Goal: Find specific page/section: Find specific page/section

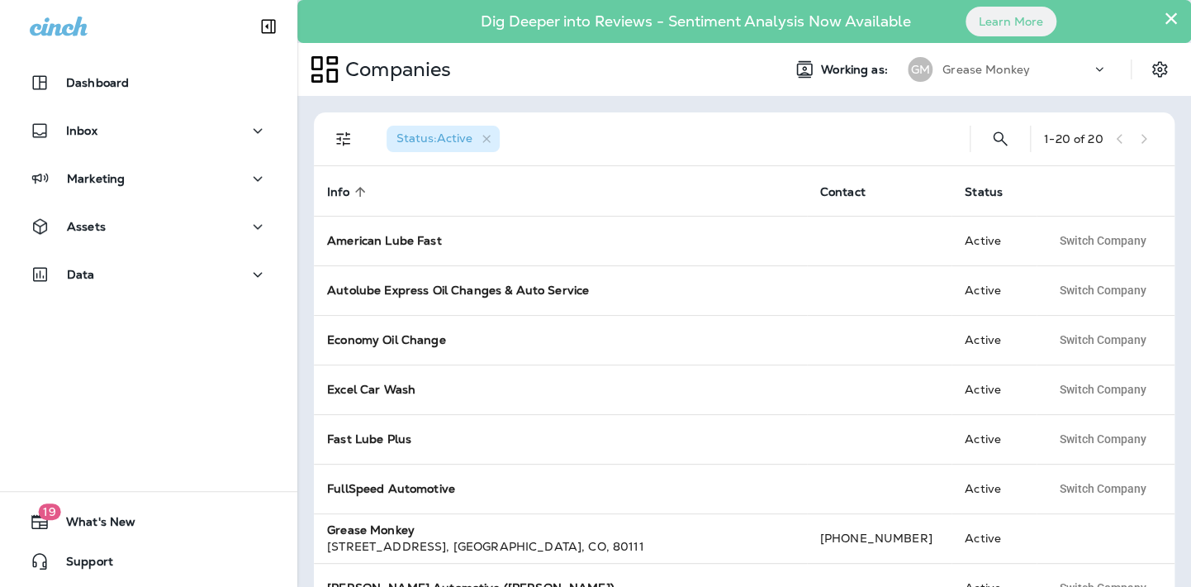
click at [1105, 68] on icon at bounding box center [1099, 69] width 17 height 17
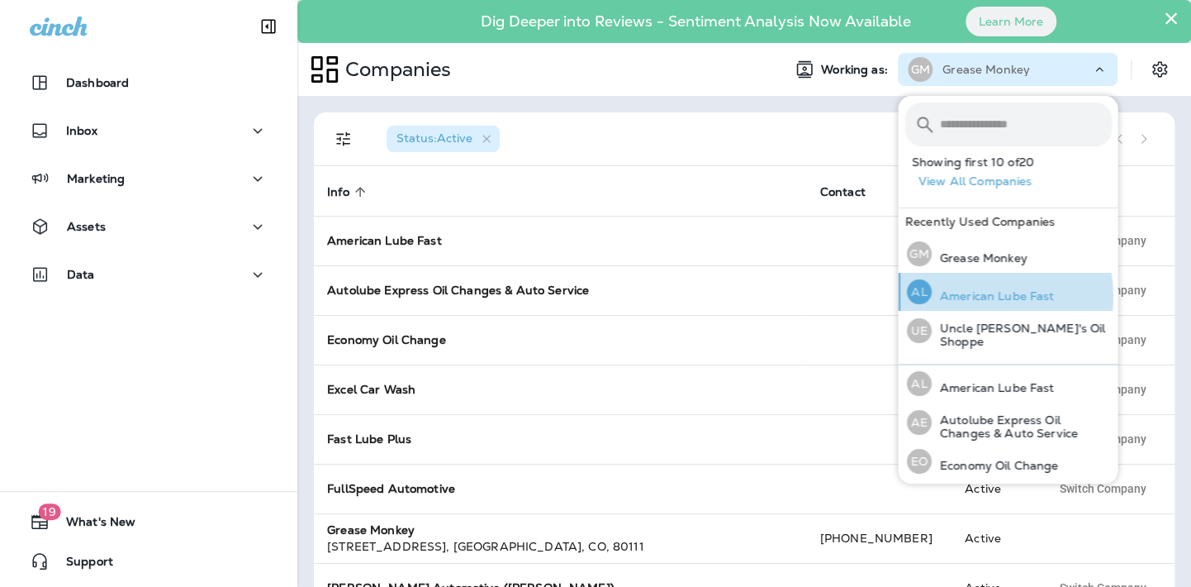
click at [982, 296] on p "American Lube Fast" at bounding box center [992, 295] width 123 height 13
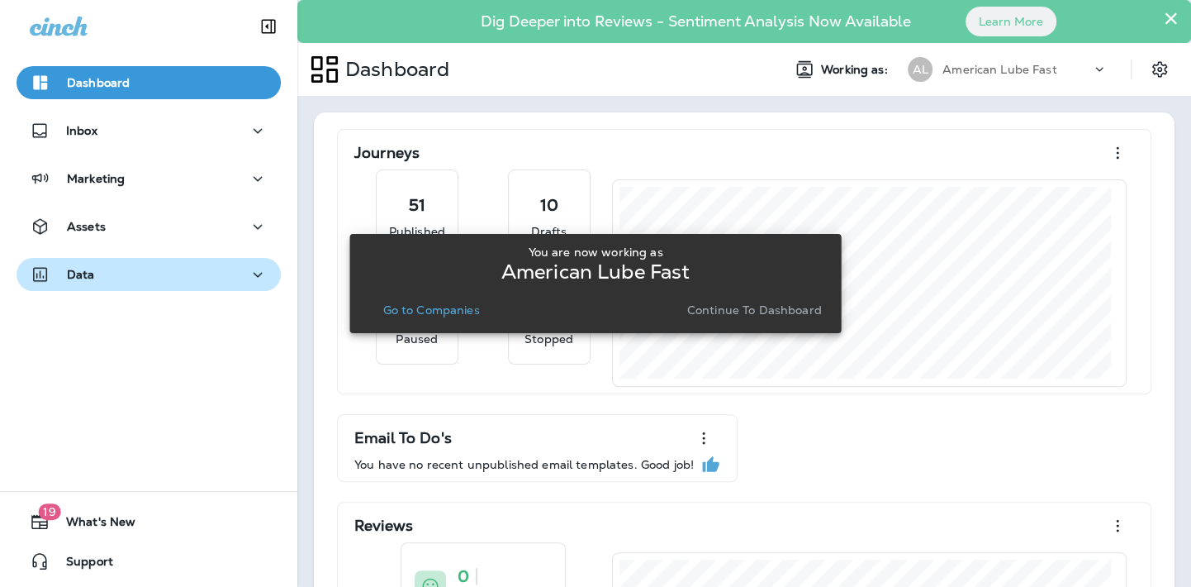
click at [248, 276] on icon "button" at bounding box center [258, 274] width 20 height 21
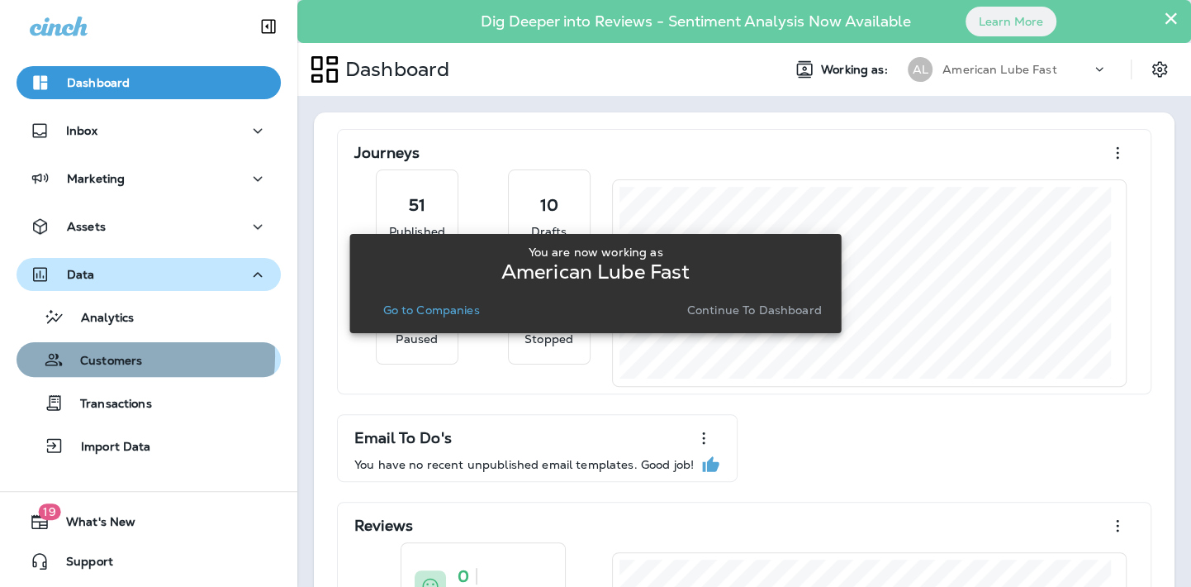
click at [116, 356] on p "Customers" at bounding box center [103, 362] width 78 height 16
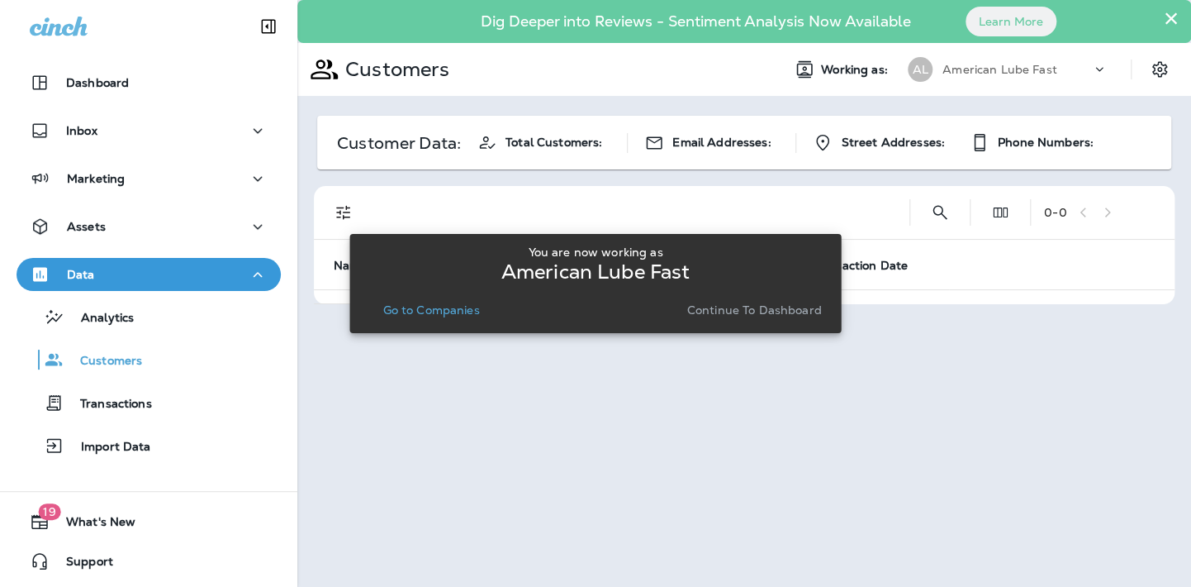
click at [345, 213] on div at bounding box center [744, 293] width 891 height 583
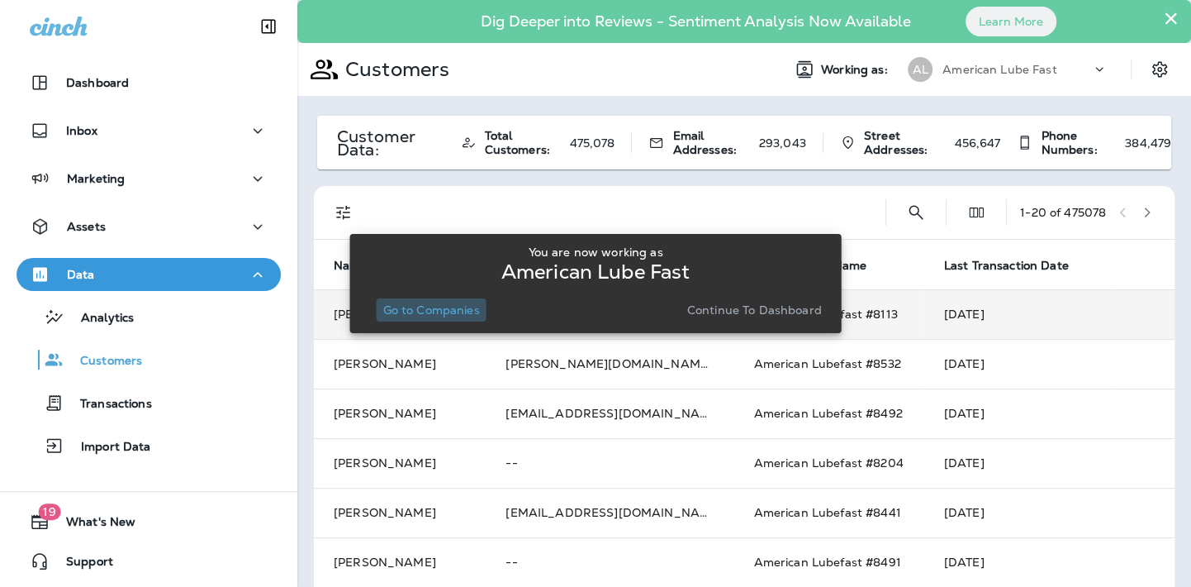
click at [447, 308] on p "Go to Companies" at bounding box center [430, 309] width 97 height 13
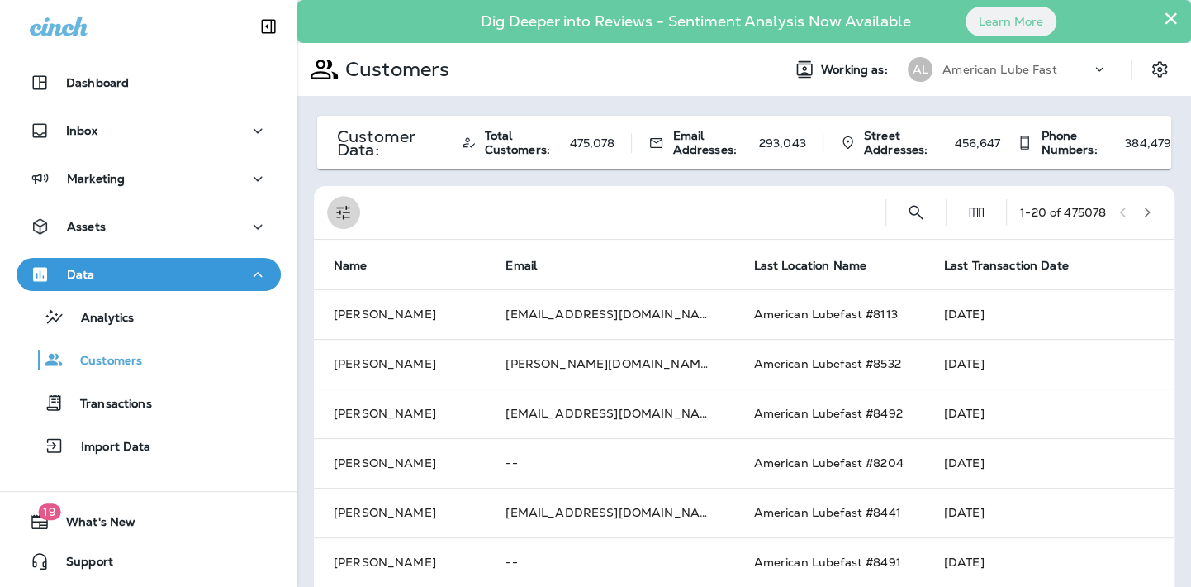
click at [346, 212] on icon "Filters" at bounding box center [343, 213] width 14 height 14
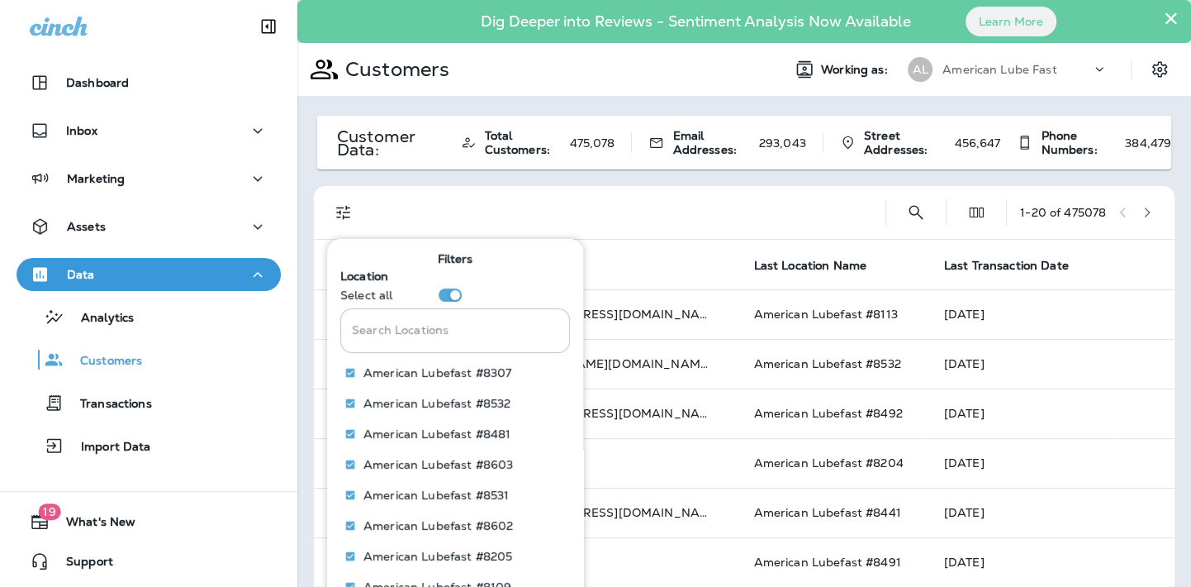
click at [438, 334] on input "Search Locations" at bounding box center [455, 330] width 230 height 44
click at [454, 335] on input "Search Locations" at bounding box center [455, 330] width 230 height 44
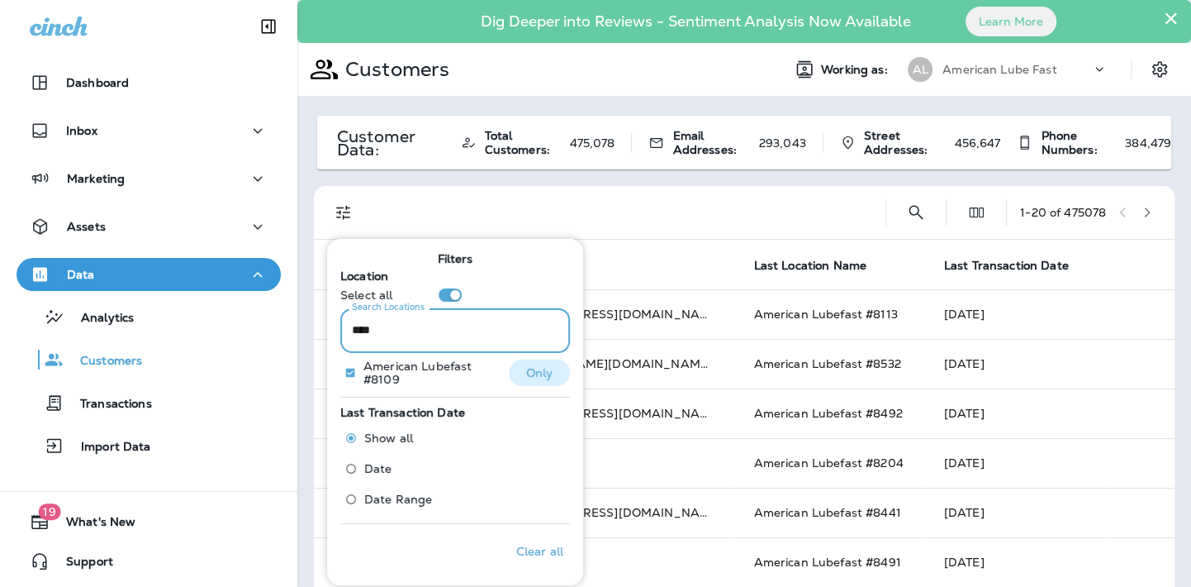
type input "****"
click at [526, 374] on p "Only" at bounding box center [539, 371] width 27 height 13
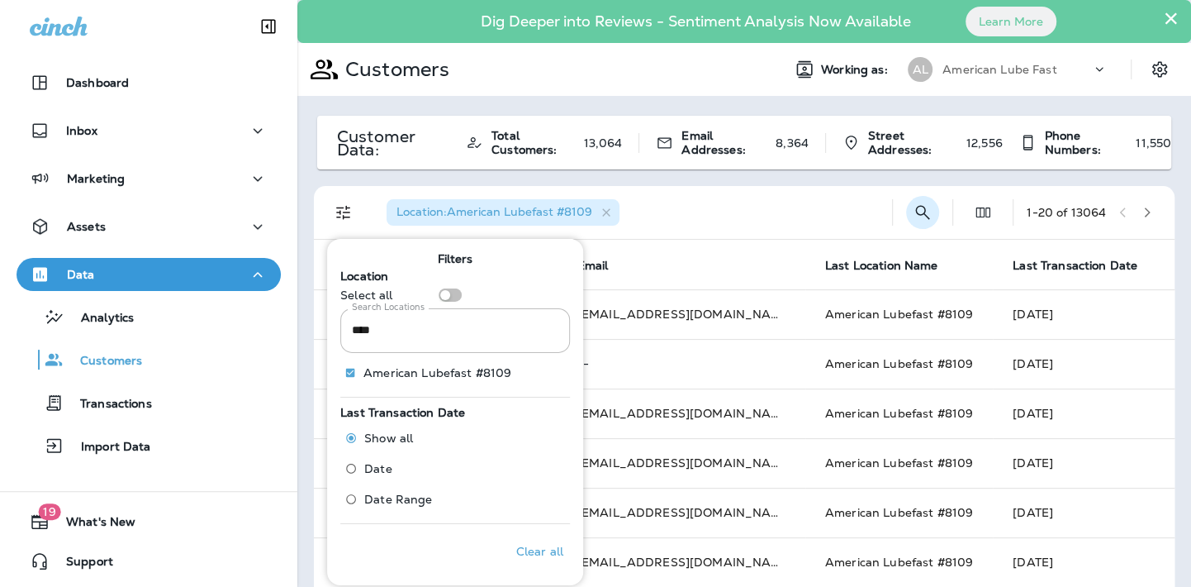
click at [913, 211] on icon "Search Customers" at bounding box center [923, 212] width 20 height 20
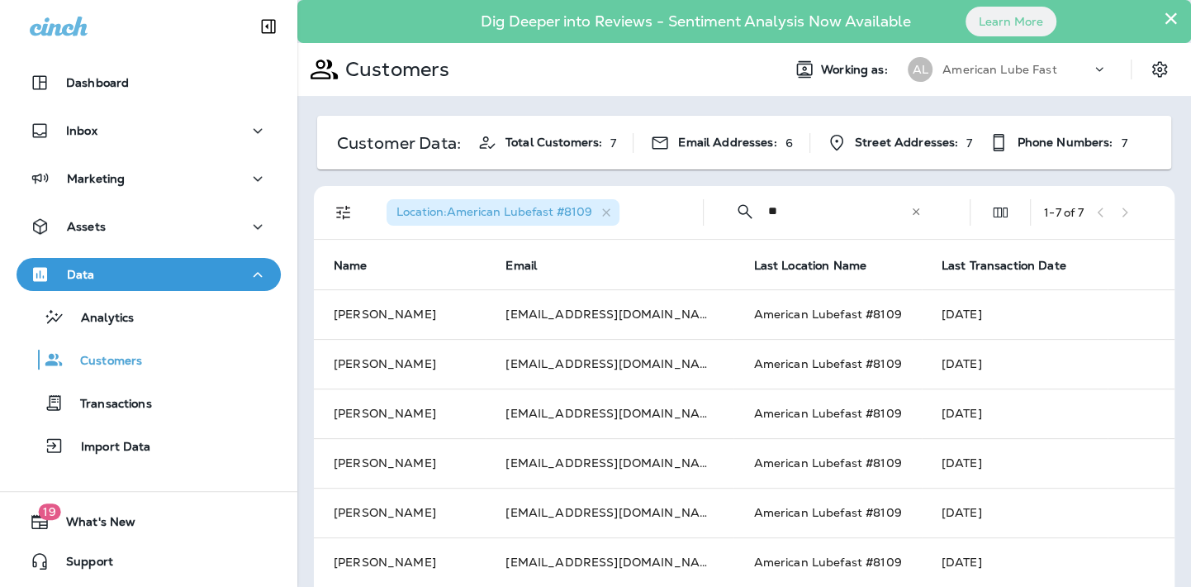
type input "*"
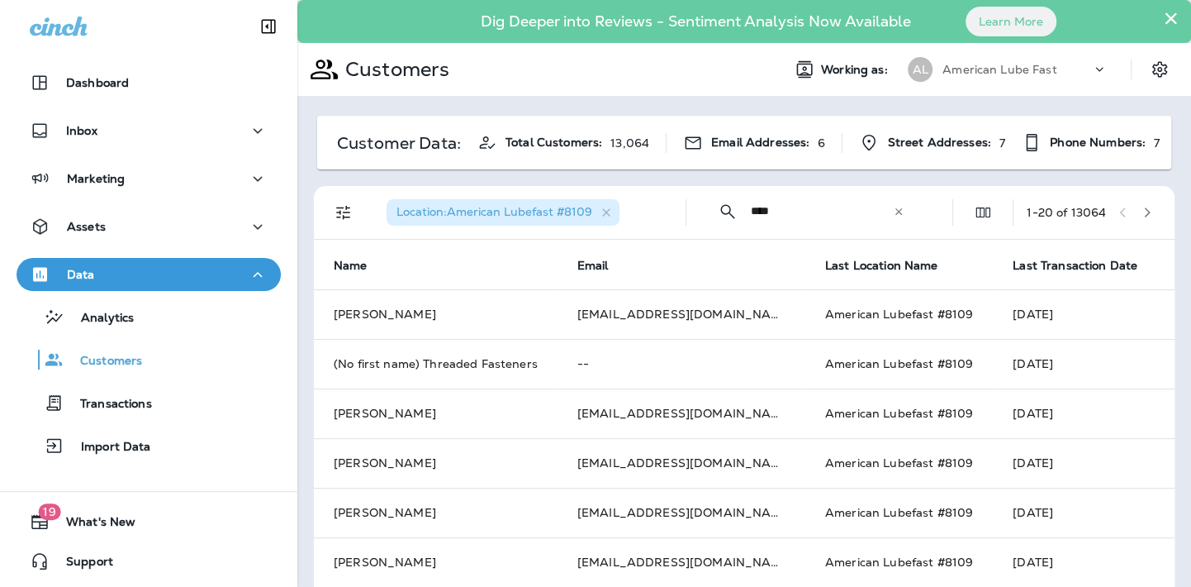
type input "****"
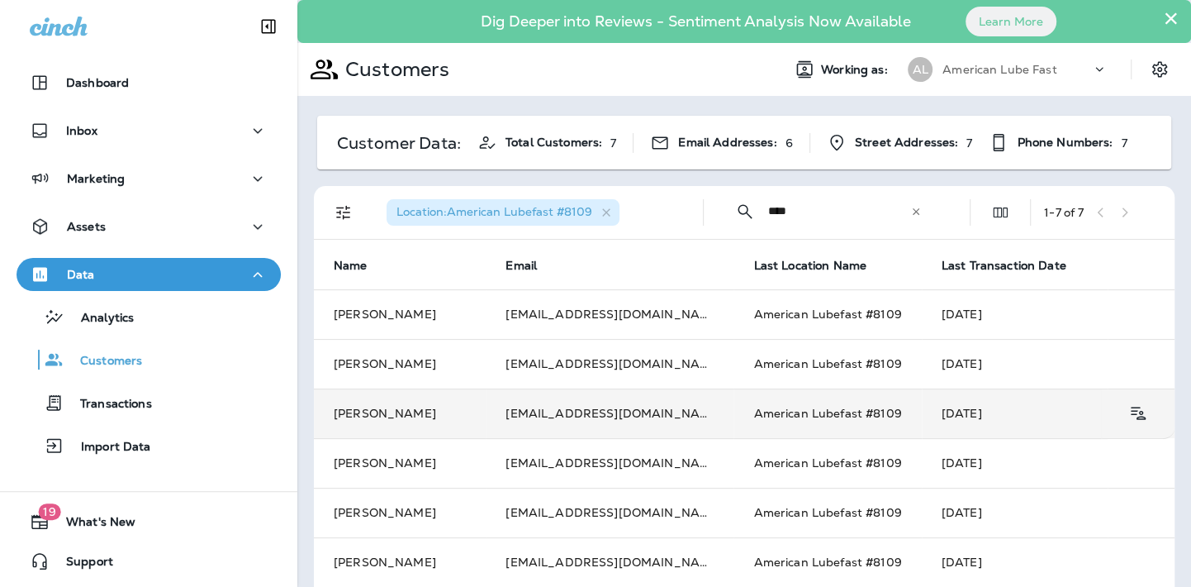
scroll to position [66, 0]
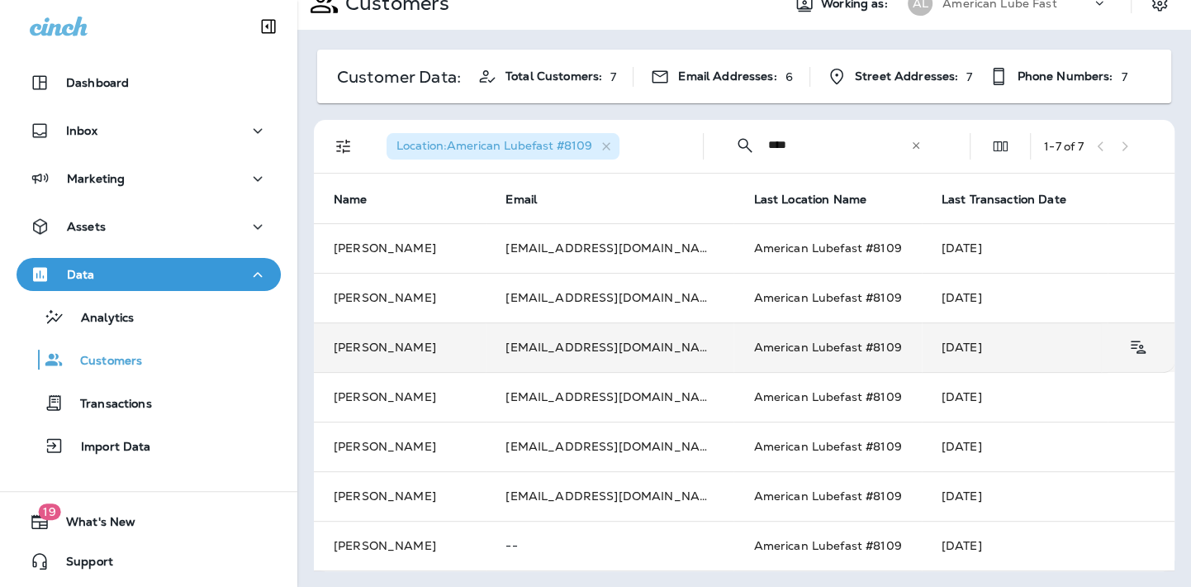
click at [410, 342] on td "[PERSON_NAME]" at bounding box center [400, 347] width 172 height 50
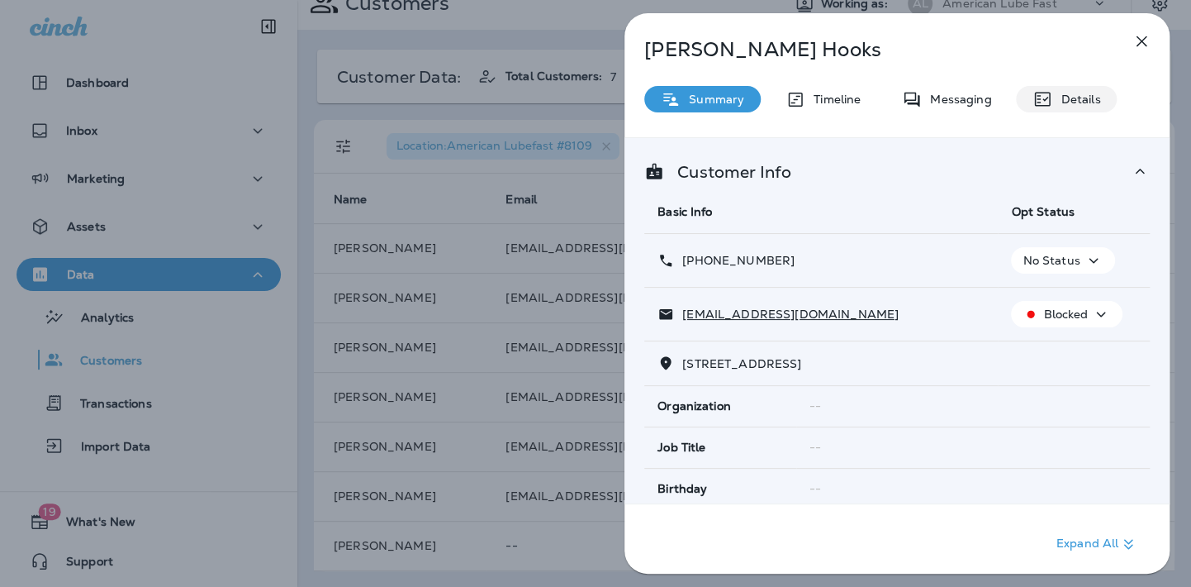
click at [1057, 101] on p "Details" at bounding box center [1076, 99] width 48 height 13
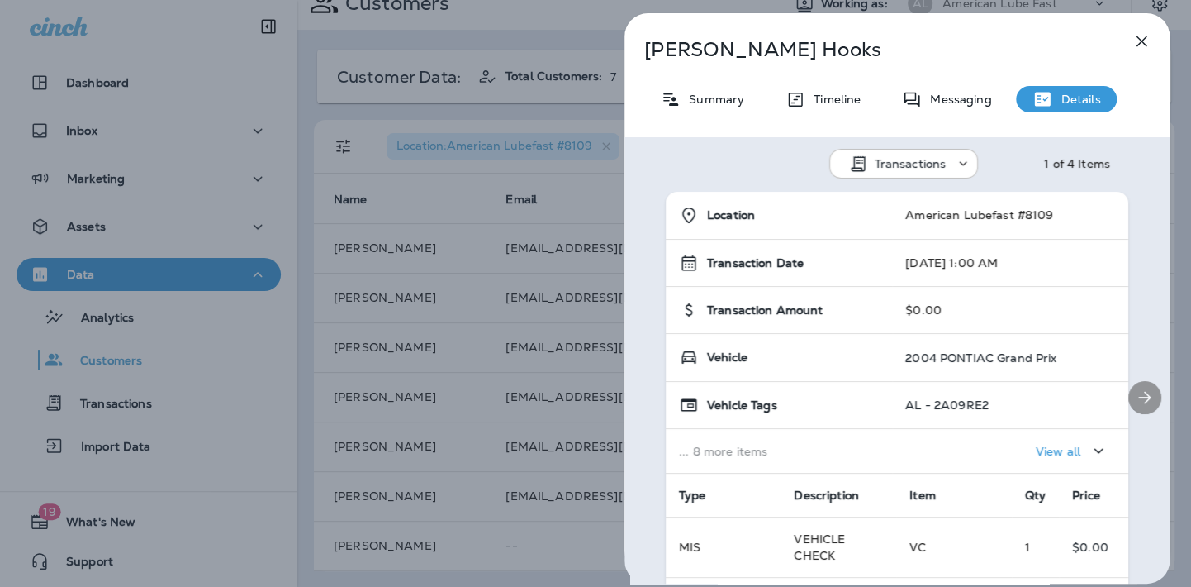
click at [1144, 398] on icon "Next" at bounding box center [1145, 397] width 20 height 20
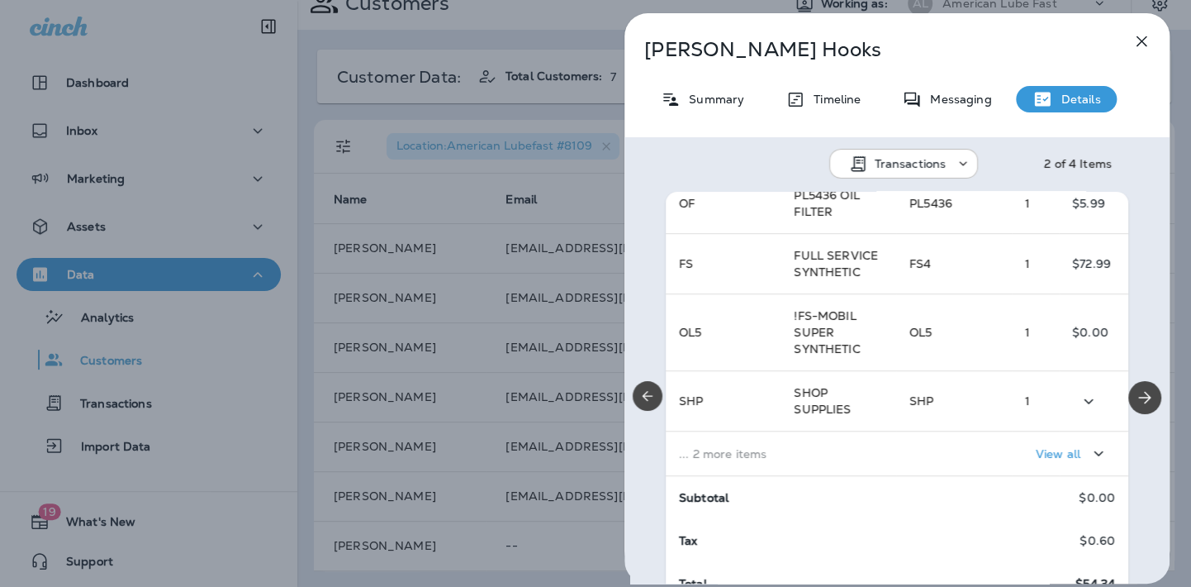
scroll to position [18, 0]
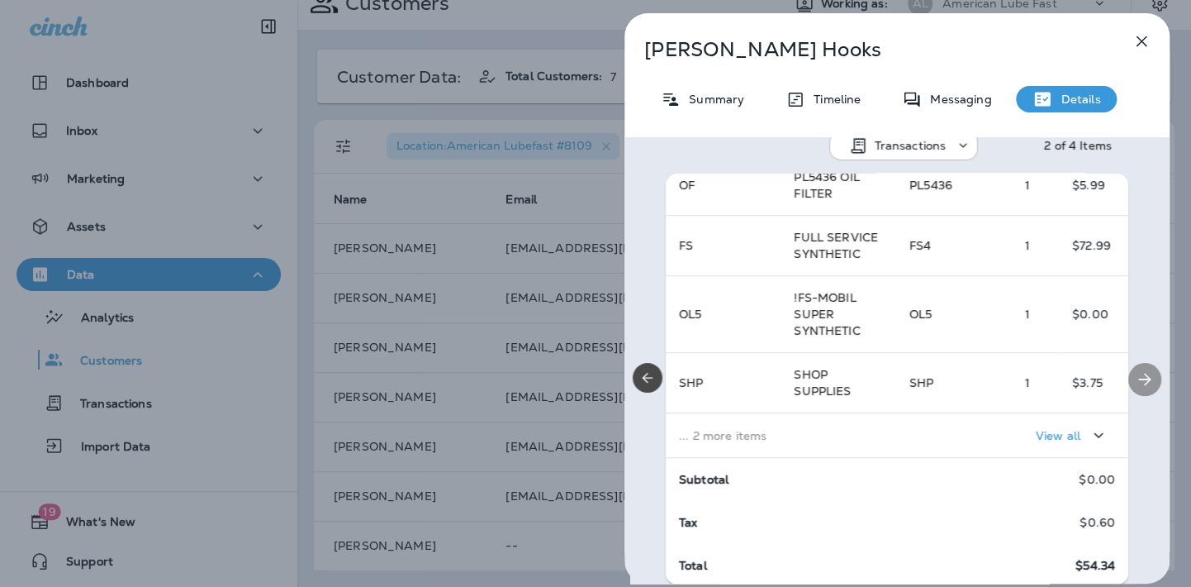
click at [1136, 382] on icon "Next" at bounding box center [1145, 379] width 20 height 20
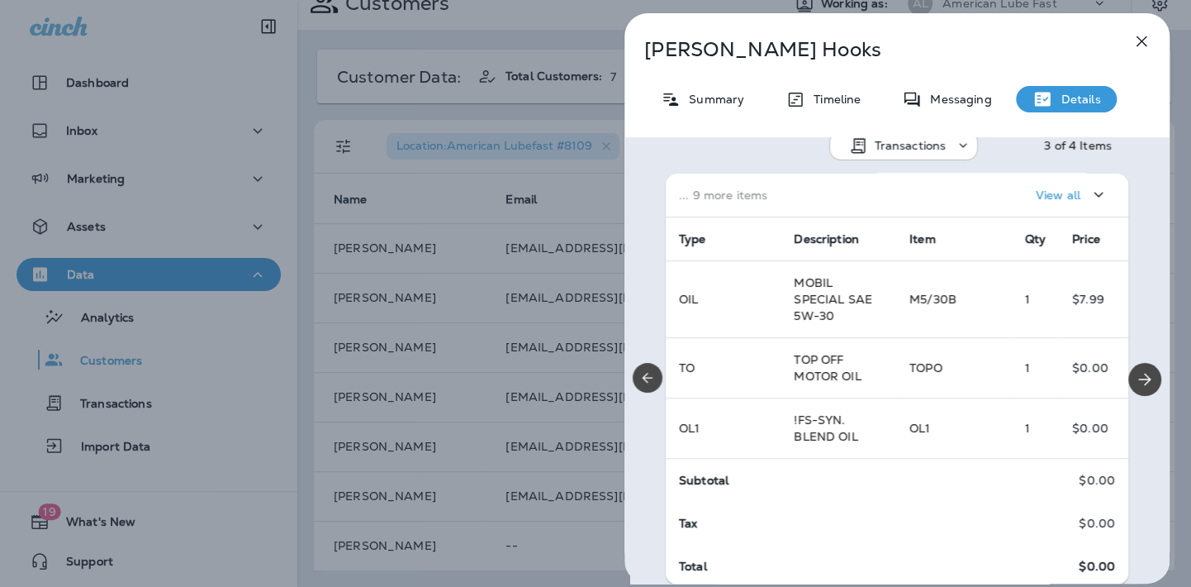
scroll to position [239, 0]
click at [1138, 377] on icon "Next" at bounding box center [1145, 379] width 20 height 20
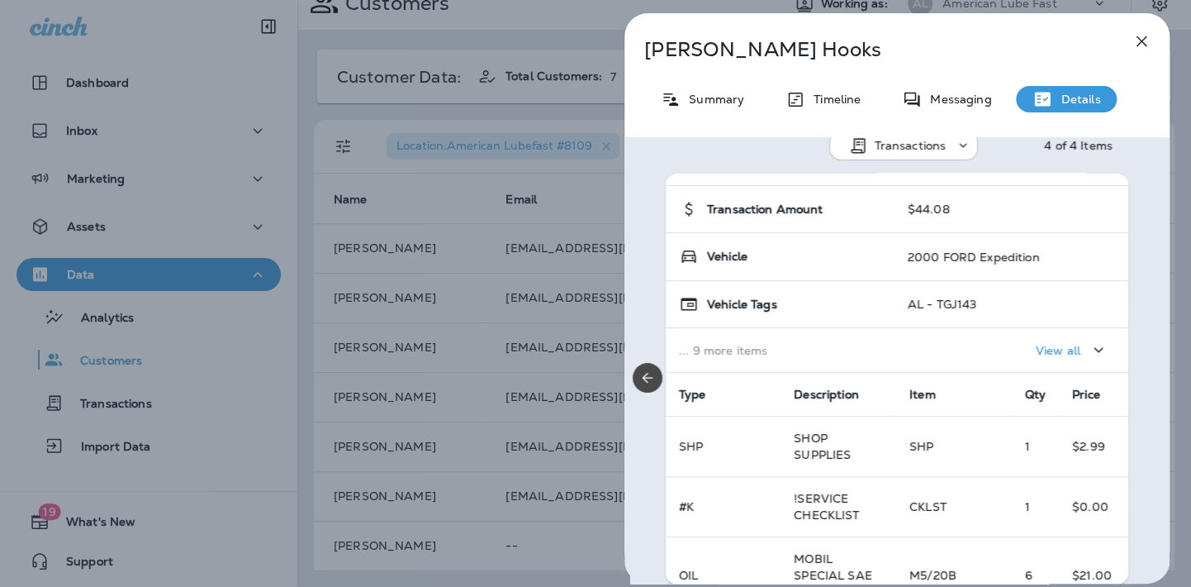
scroll to position [0, 0]
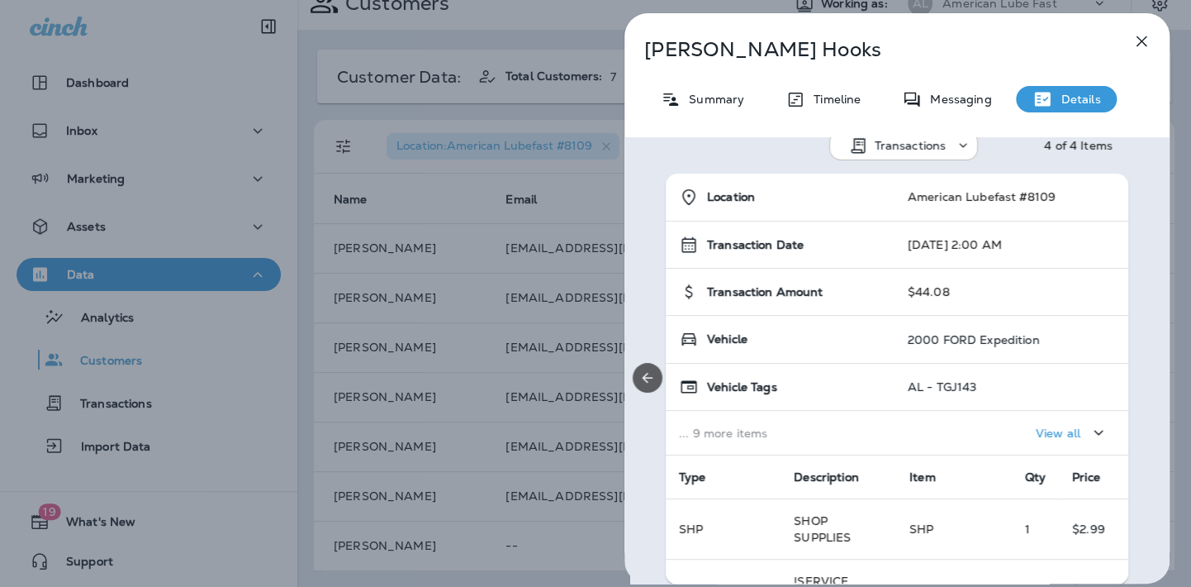
click at [649, 378] on icon "Previous" at bounding box center [647, 377] width 17 height 17
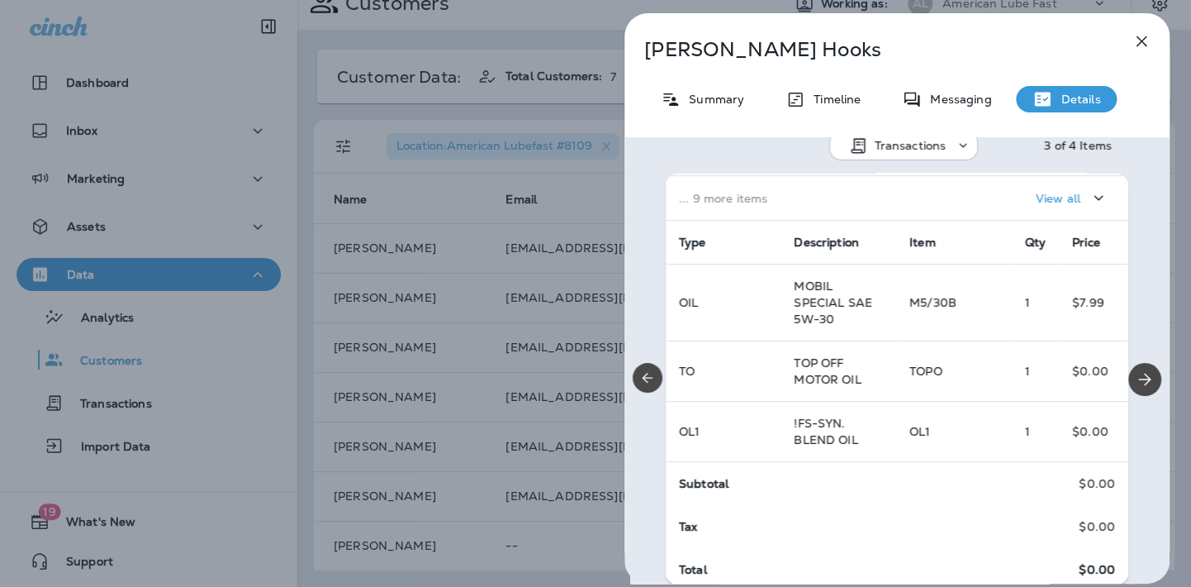
scroll to position [239, 0]
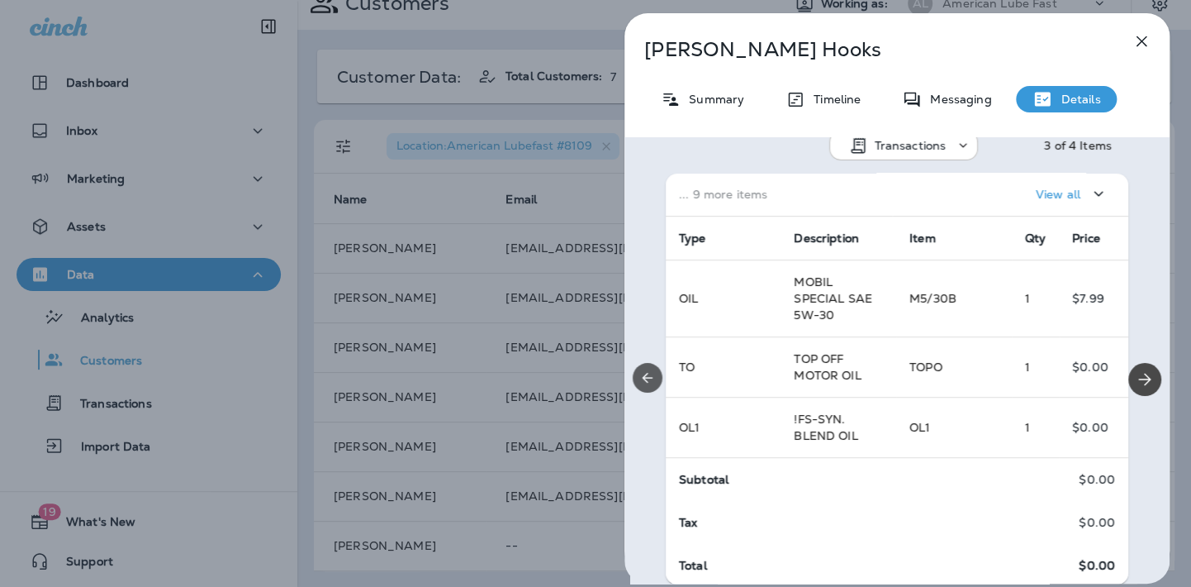
click at [650, 380] on icon "Previous" at bounding box center [647, 377] width 17 height 17
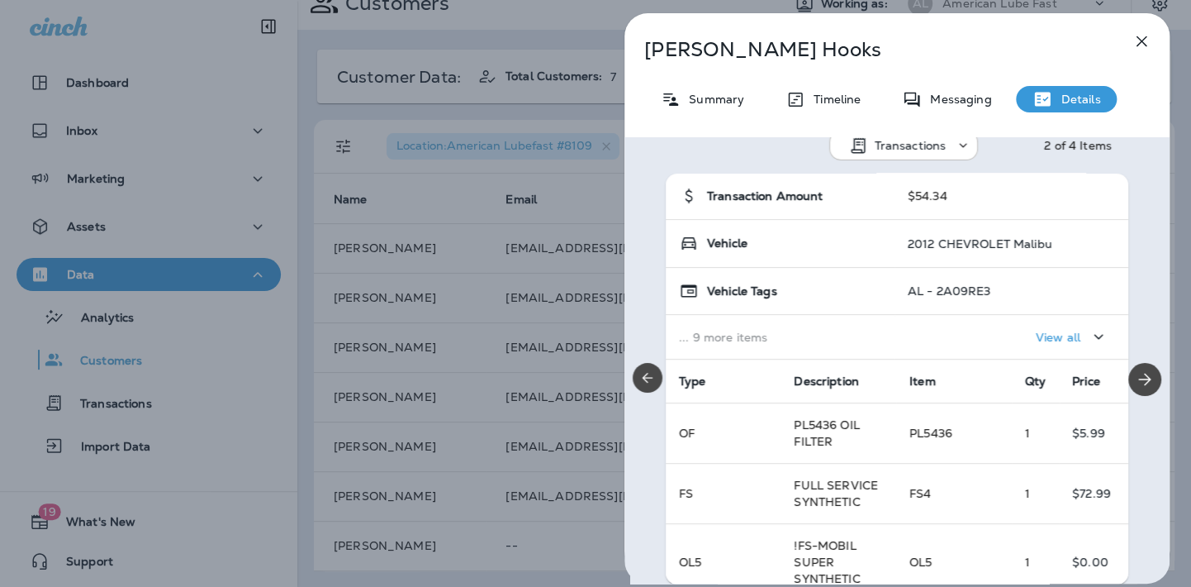
scroll to position [344, 0]
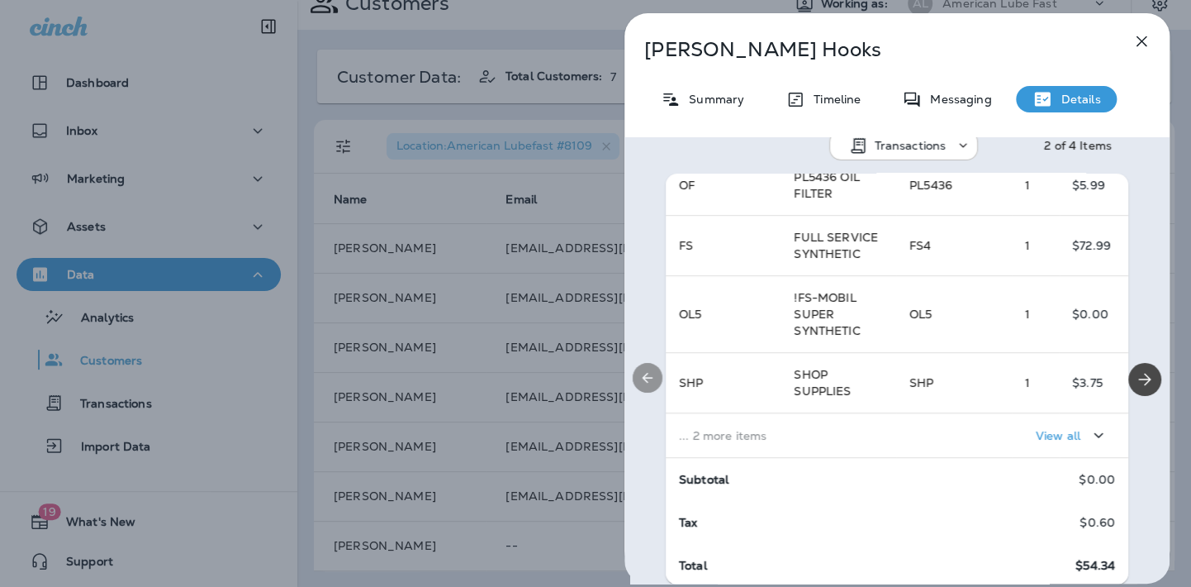
click at [646, 382] on icon "Previous" at bounding box center [647, 377] width 17 height 17
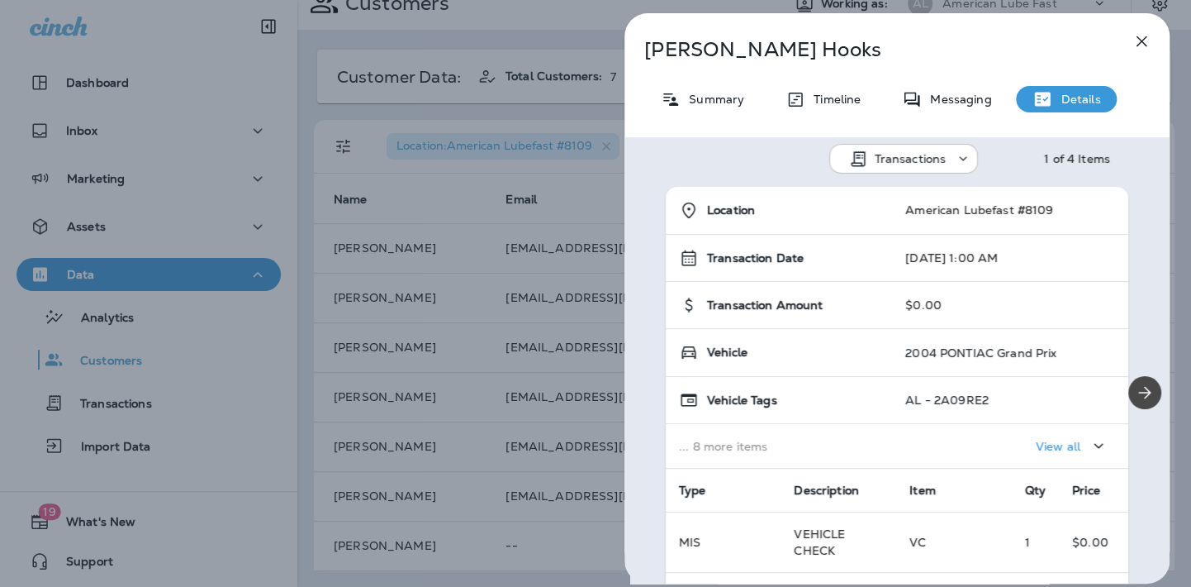
scroll to position [0, 0]
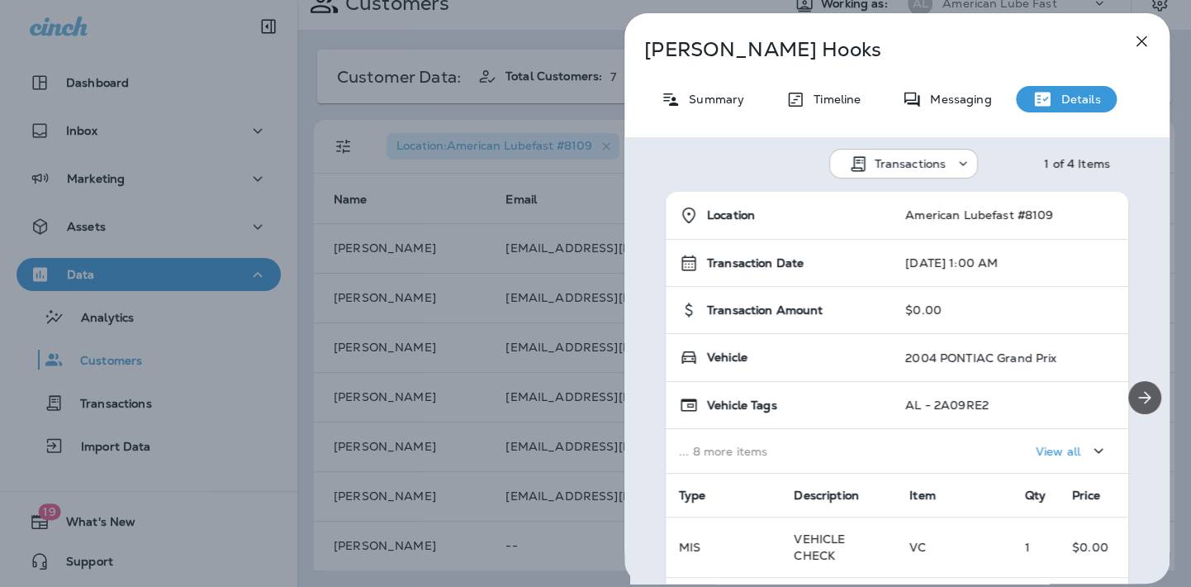
click at [1139, 397] on icon "Next" at bounding box center [1145, 397] width 12 height 12
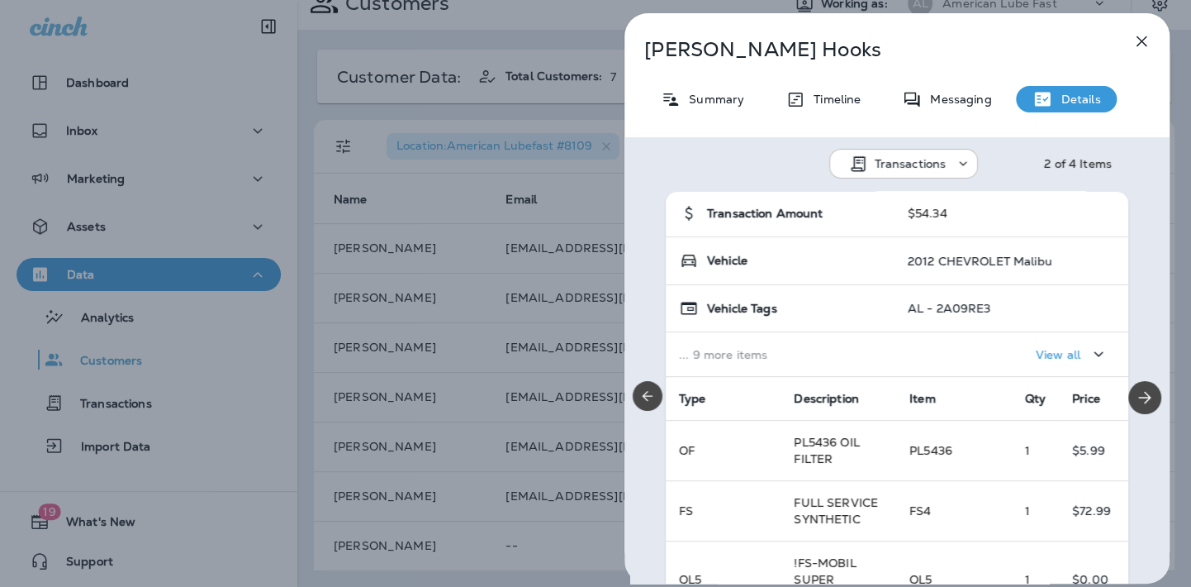
scroll to position [96, 0]
click at [1141, 392] on icon "Next" at bounding box center [1145, 397] width 20 height 20
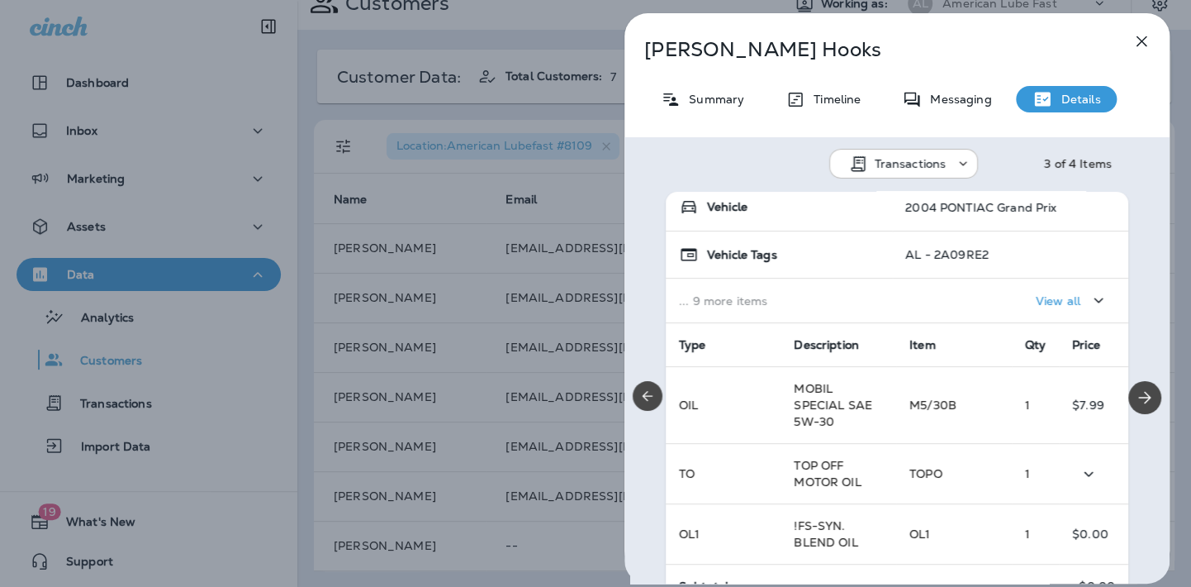
scroll to position [0, 0]
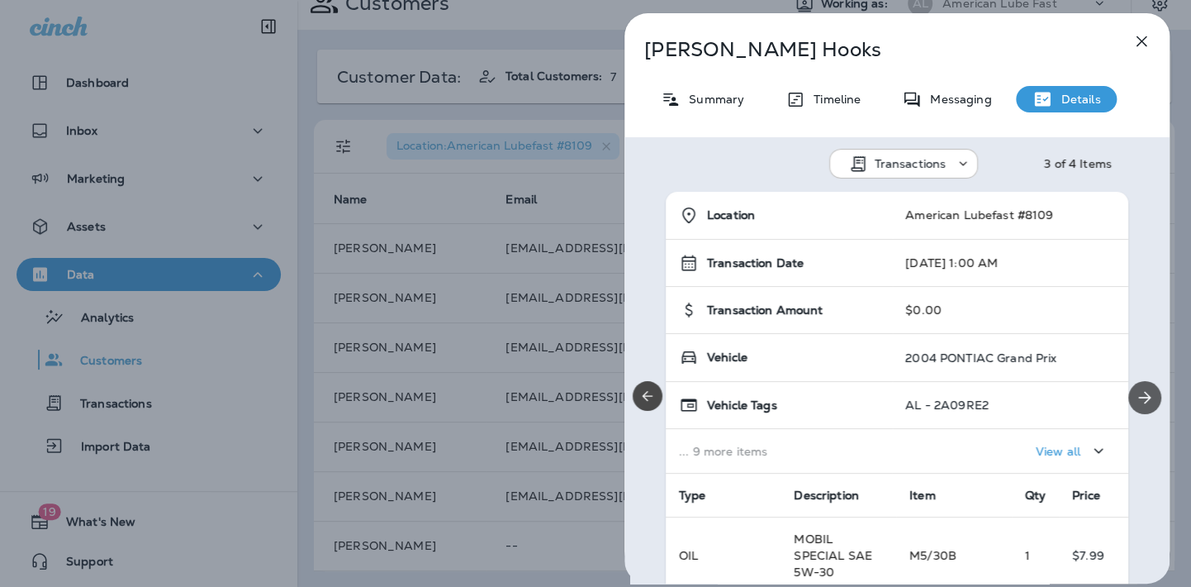
click at [1141, 404] on icon "Next" at bounding box center [1145, 397] width 20 height 20
click at [1142, 46] on icon "button" at bounding box center [1142, 41] width 20 height 20
